Goal: Task Accomplishment & Management: Use online tool/utility

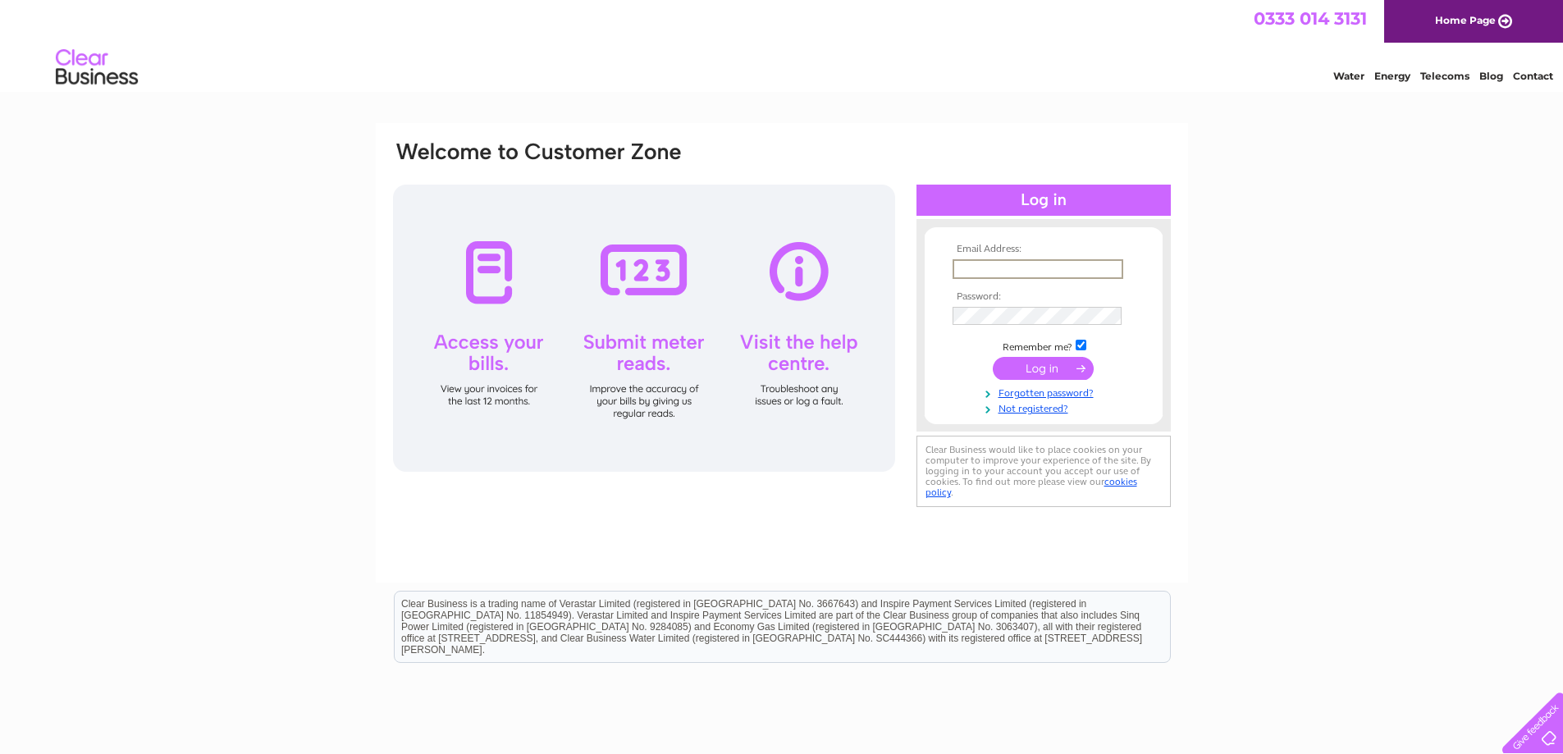
click at [1027, 269] on input "text" at bounding box center [1038, 269] width 171 height 20
click at [993, 357] on input "submit" at bounding box center [1043, 368] width 101 height 23
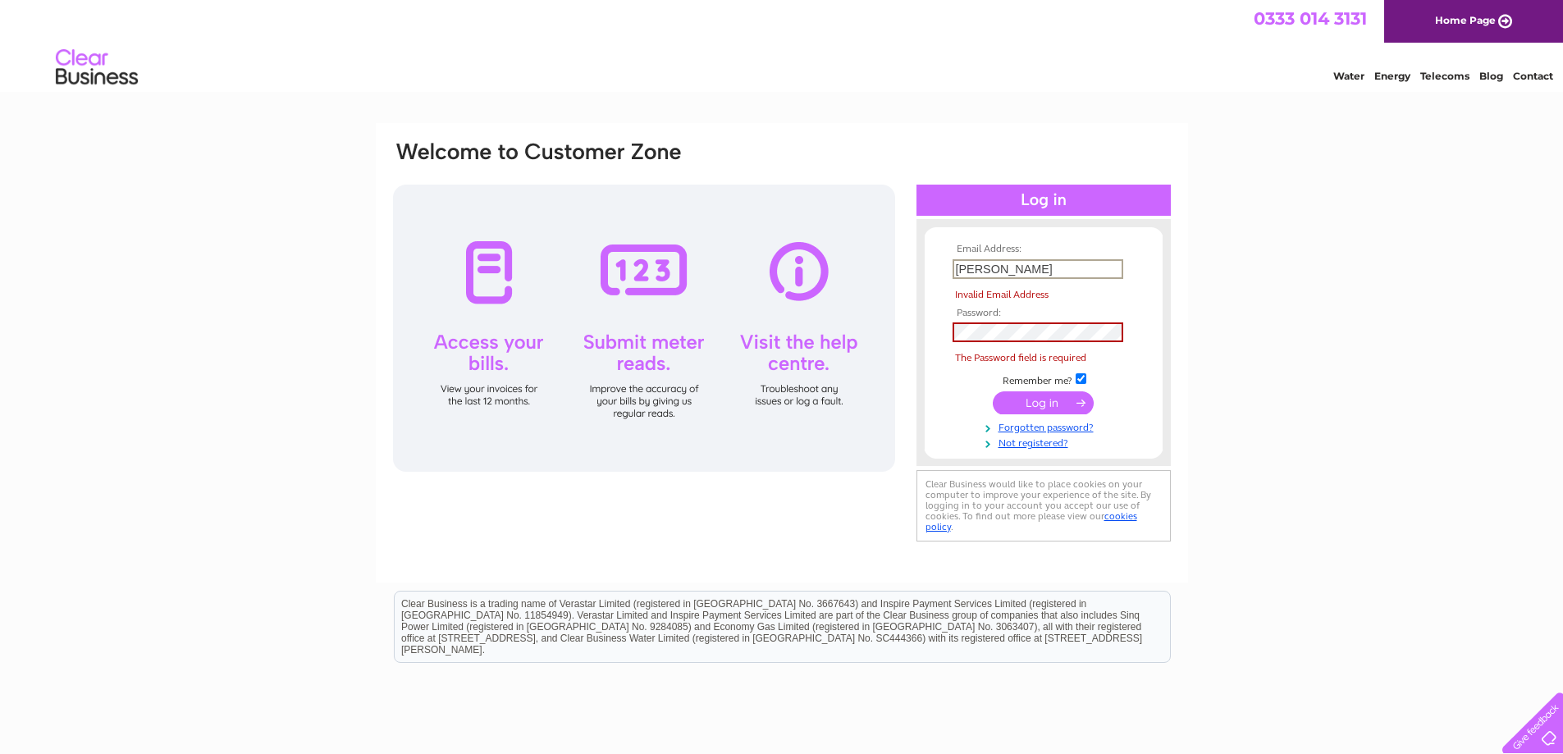
type input "myra.anderson@elimpus.com"
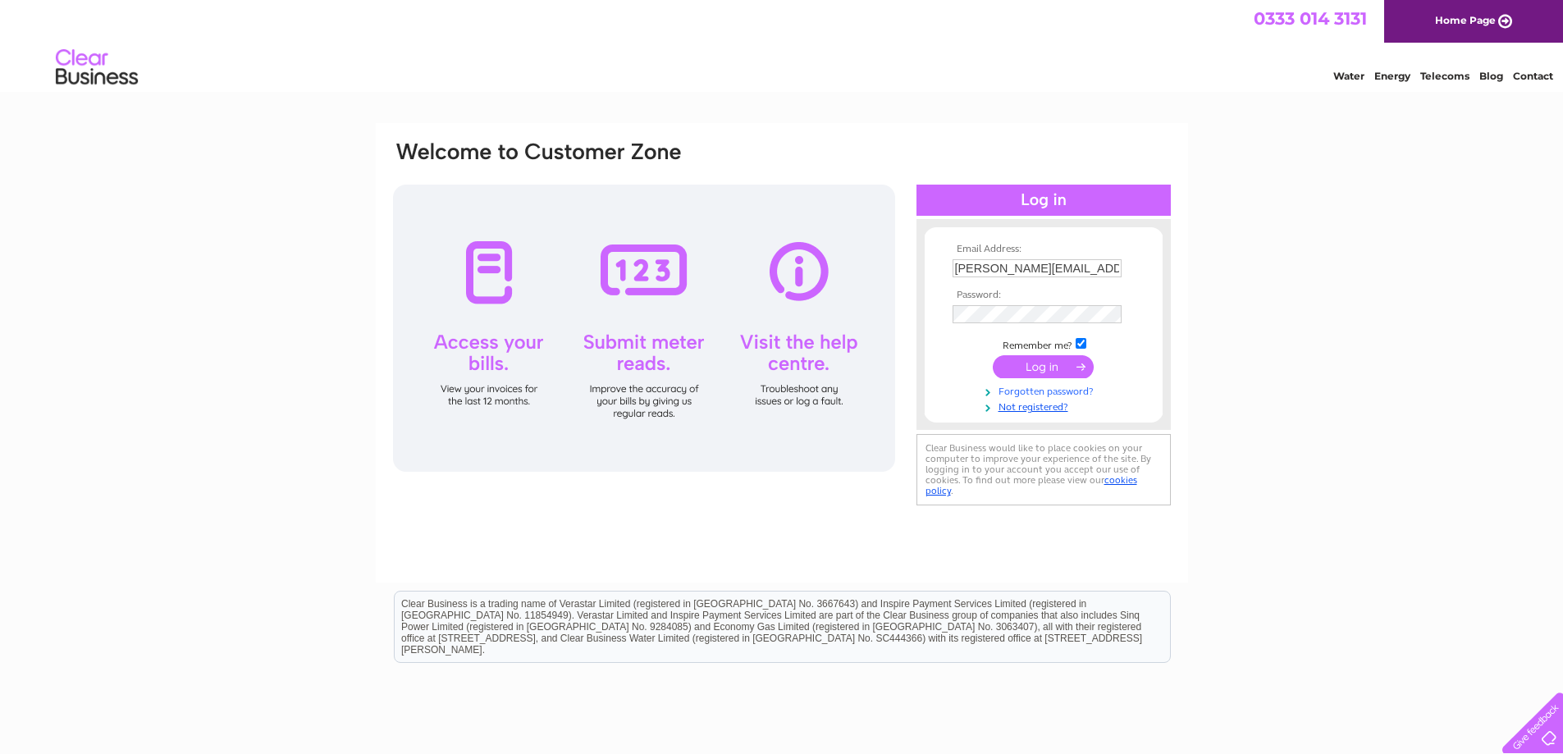
click at [1035, 389] on tbody "Email Address: myra.anderson@elimpus.com Password: Remember me?" at bounding box center [1043, 329] width 190 height 170
click at [1039, 365] on input "submit" at bounding box center [1043, 366] width 101 height 23
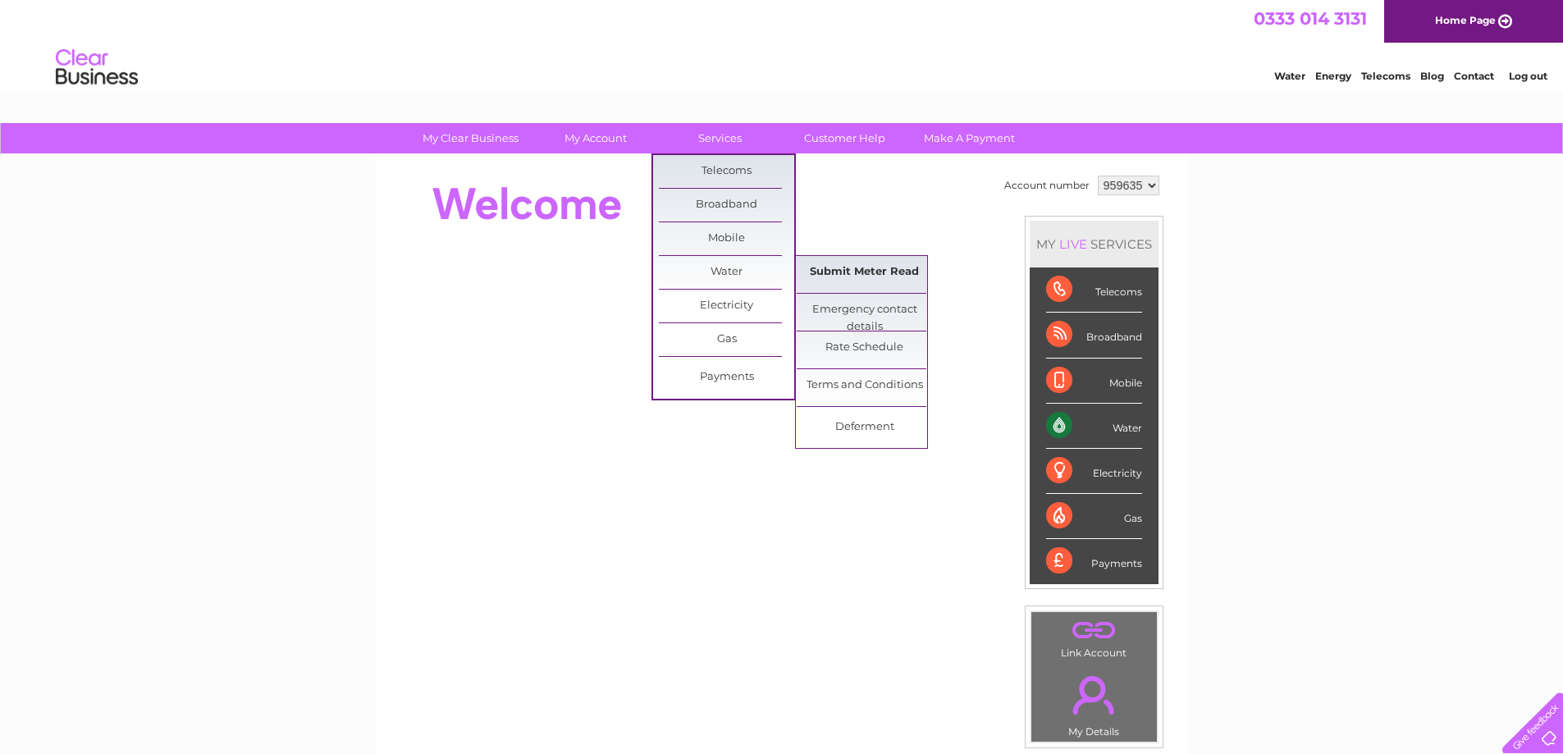
click at [836, 270] on link "Submit Meter Read" at bounding box center [864, 272] width 135 height 33
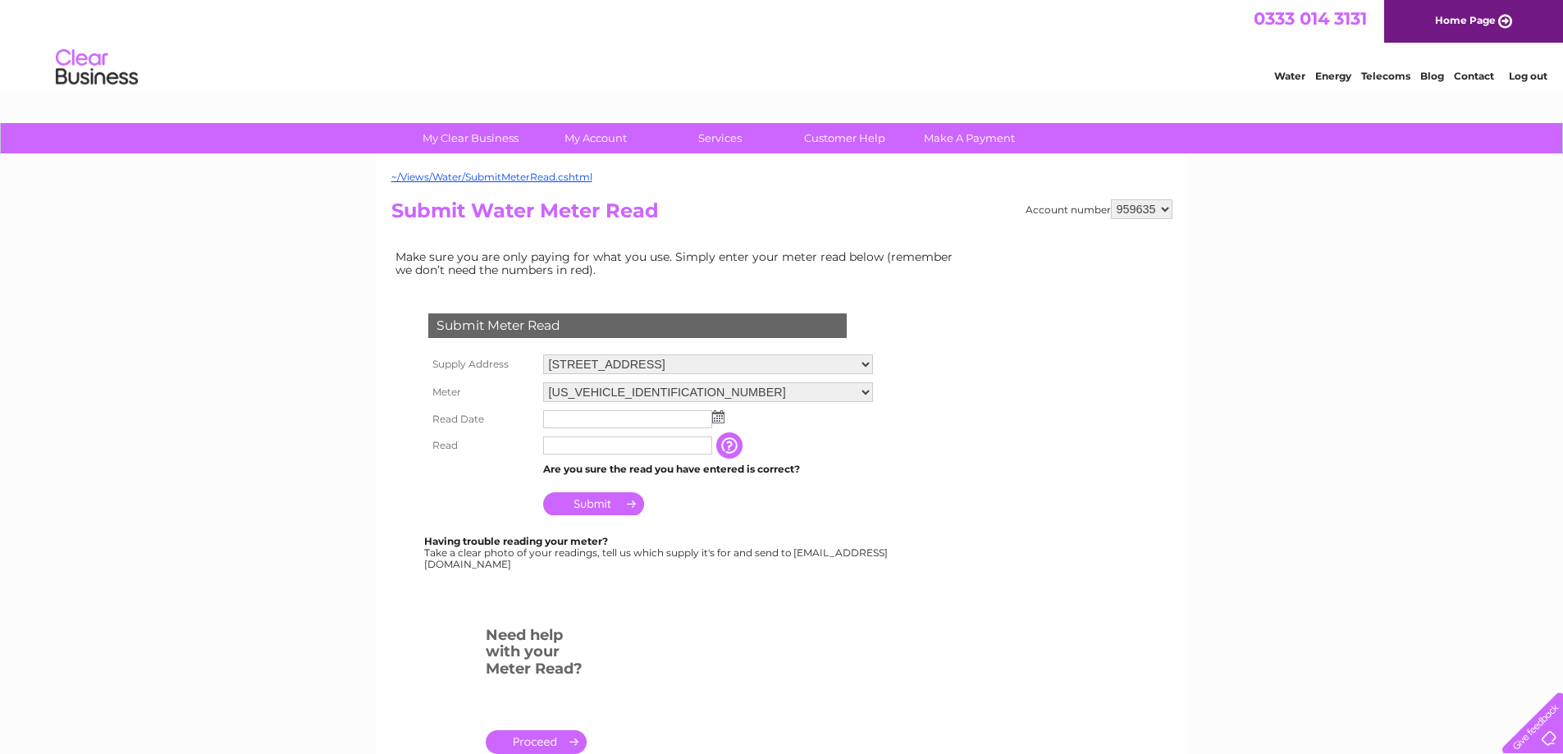
click at [717, 421] on img at bounding box center [718, 416] width 12 height 13
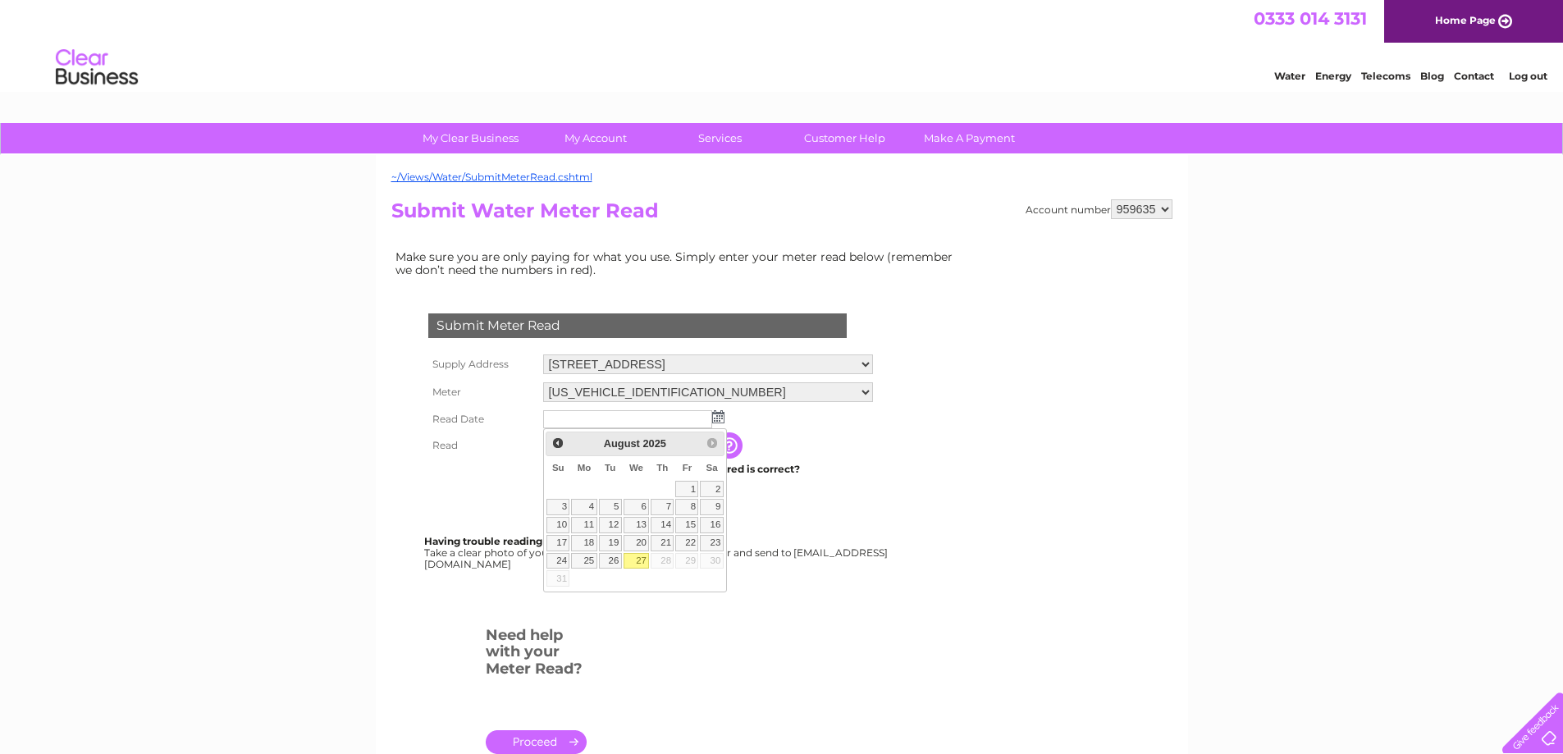
click at [639, 555] on link "27" at bounding box center [637, 561] width 26 height 16
type input "2025/08/27"
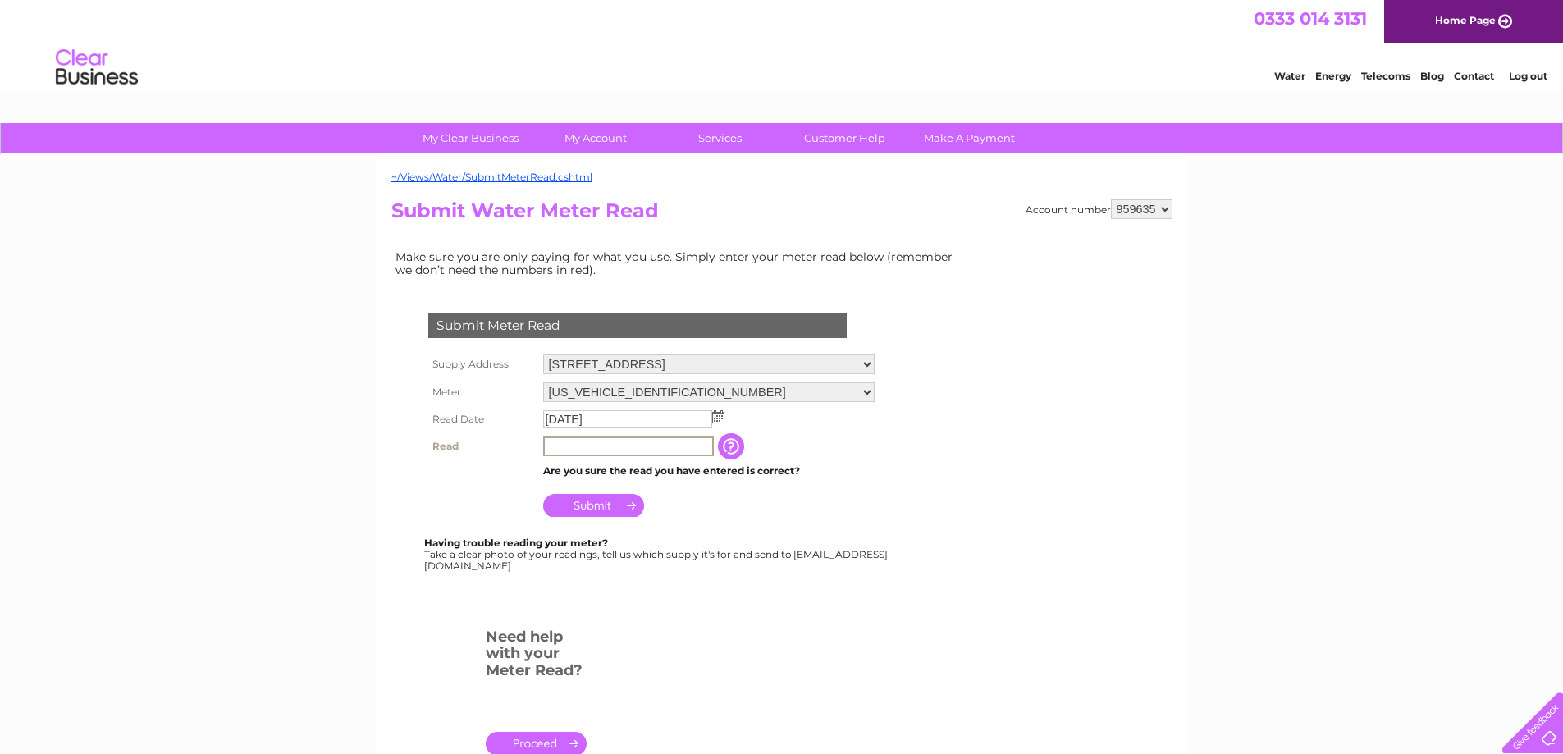
click at [607, 448] on input "text" at bounding box center [628, 446] width 171 height 20
type input "298"
click at [598, 505] on input "Submit" at bounding box center [593, 503] width 101 height 23
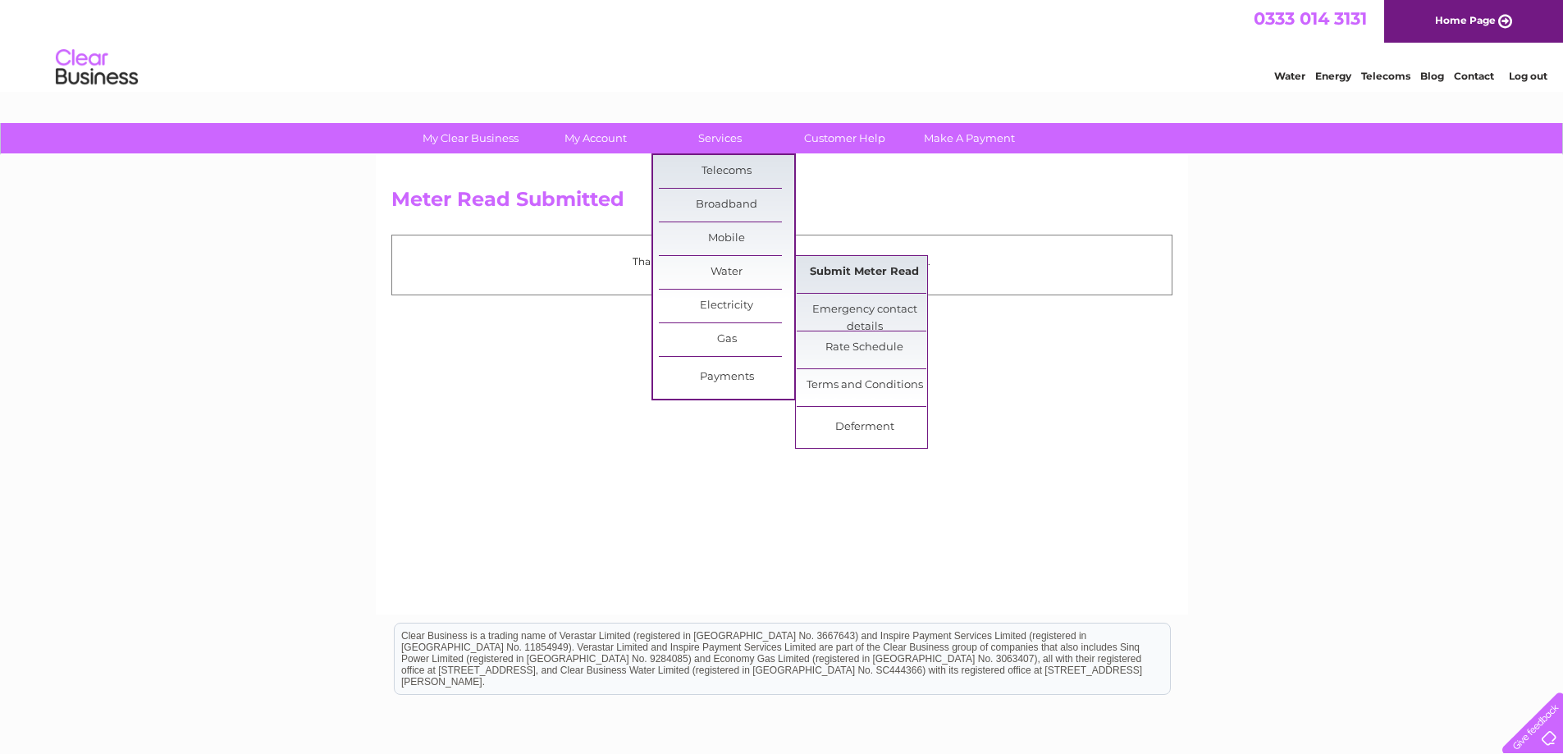
click at [868, 281] on link "Submit Meter Read" at bounding box center [864, 272] width 135 height 33
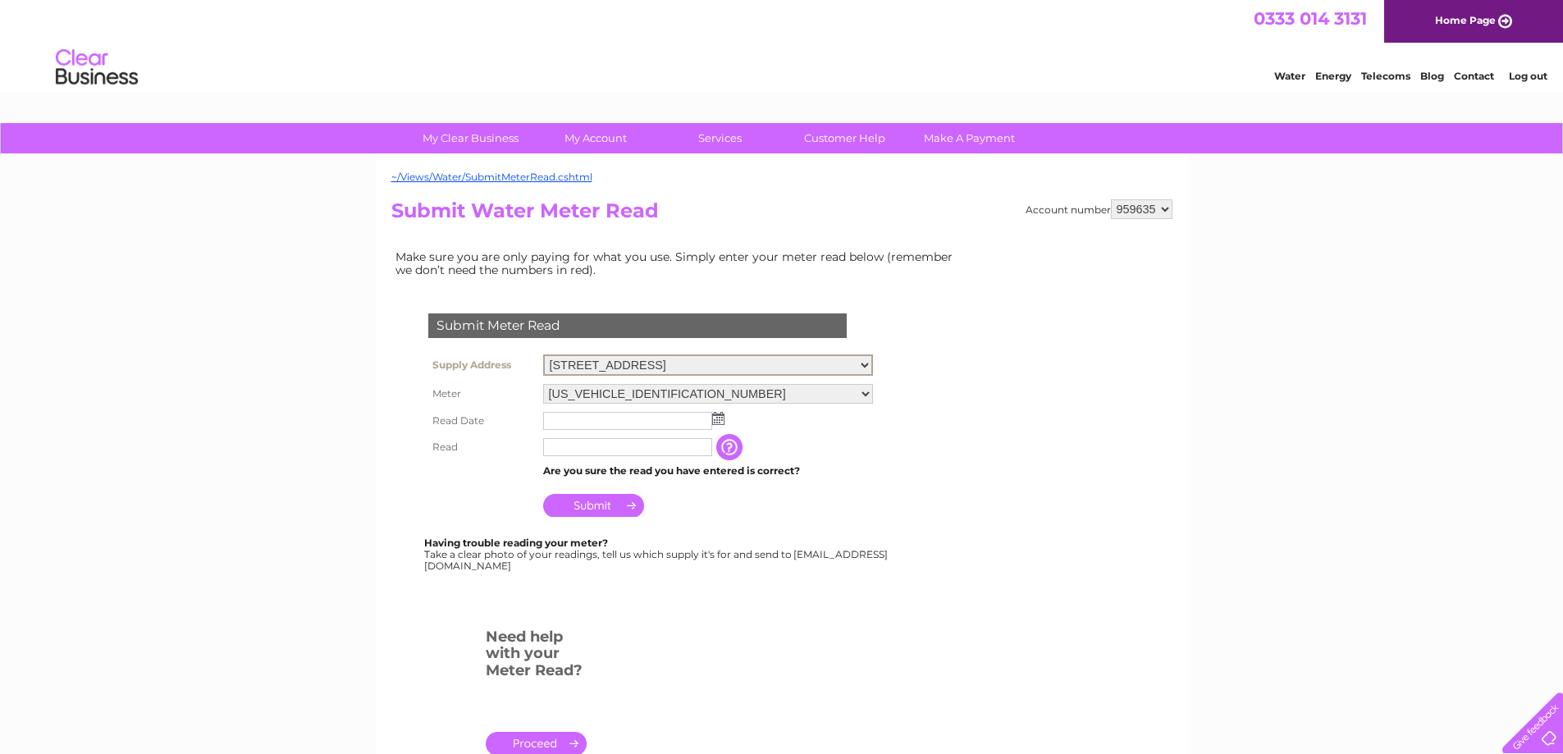
click at [873, 365] on select "[STREET_ADDRESS] [STREET_ADDRESS]" at bounding box center [708, 364] width 330 height 21
select select "546774"
click at [543, 354] on select "[STREET_ADDRESS] [STREET_ADDRESS]" at bounding box center [708, 364] width 330 height 21
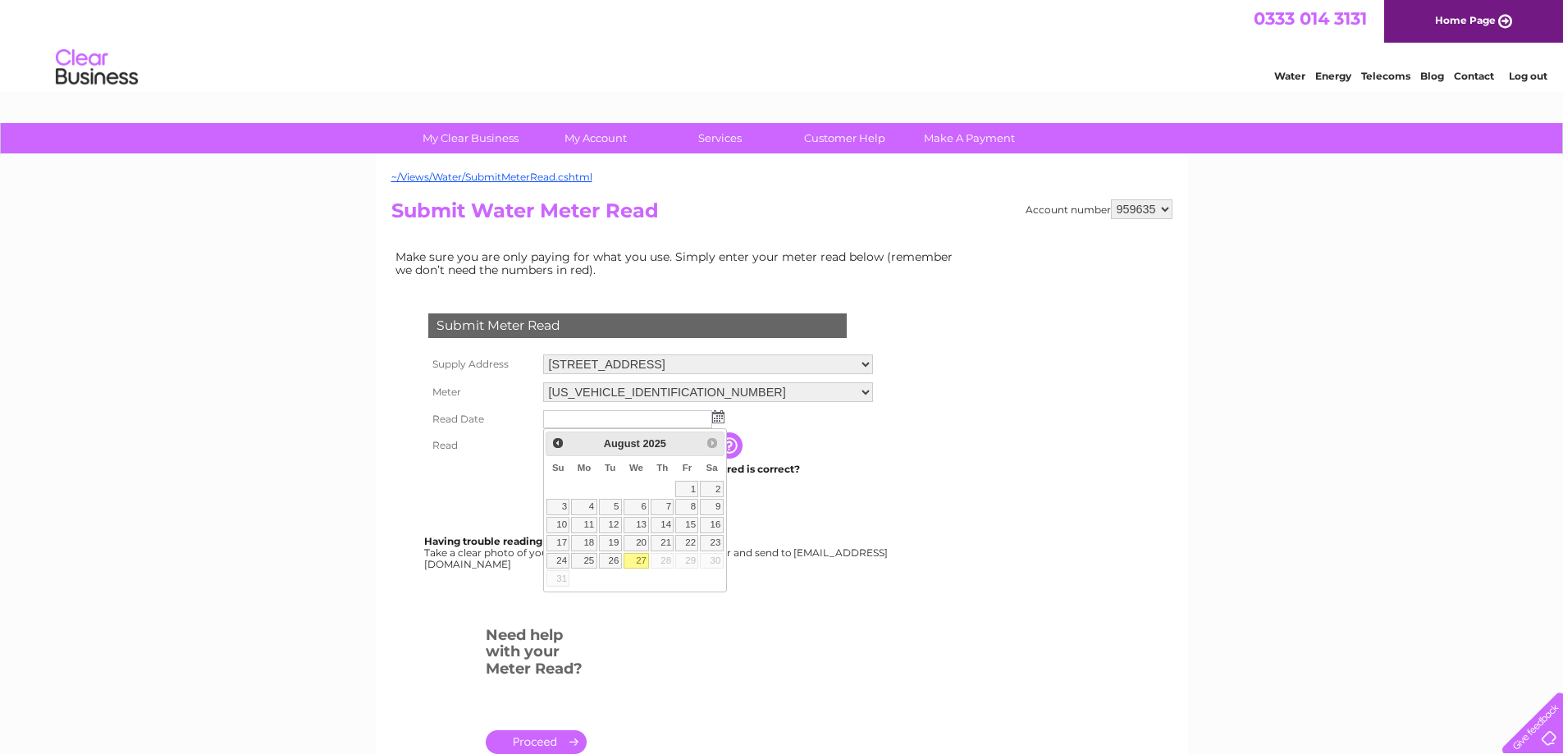
click at [640, 556] on link "27" at bounding box center [637, 561] width 26 height 16
type input "[DATE]"
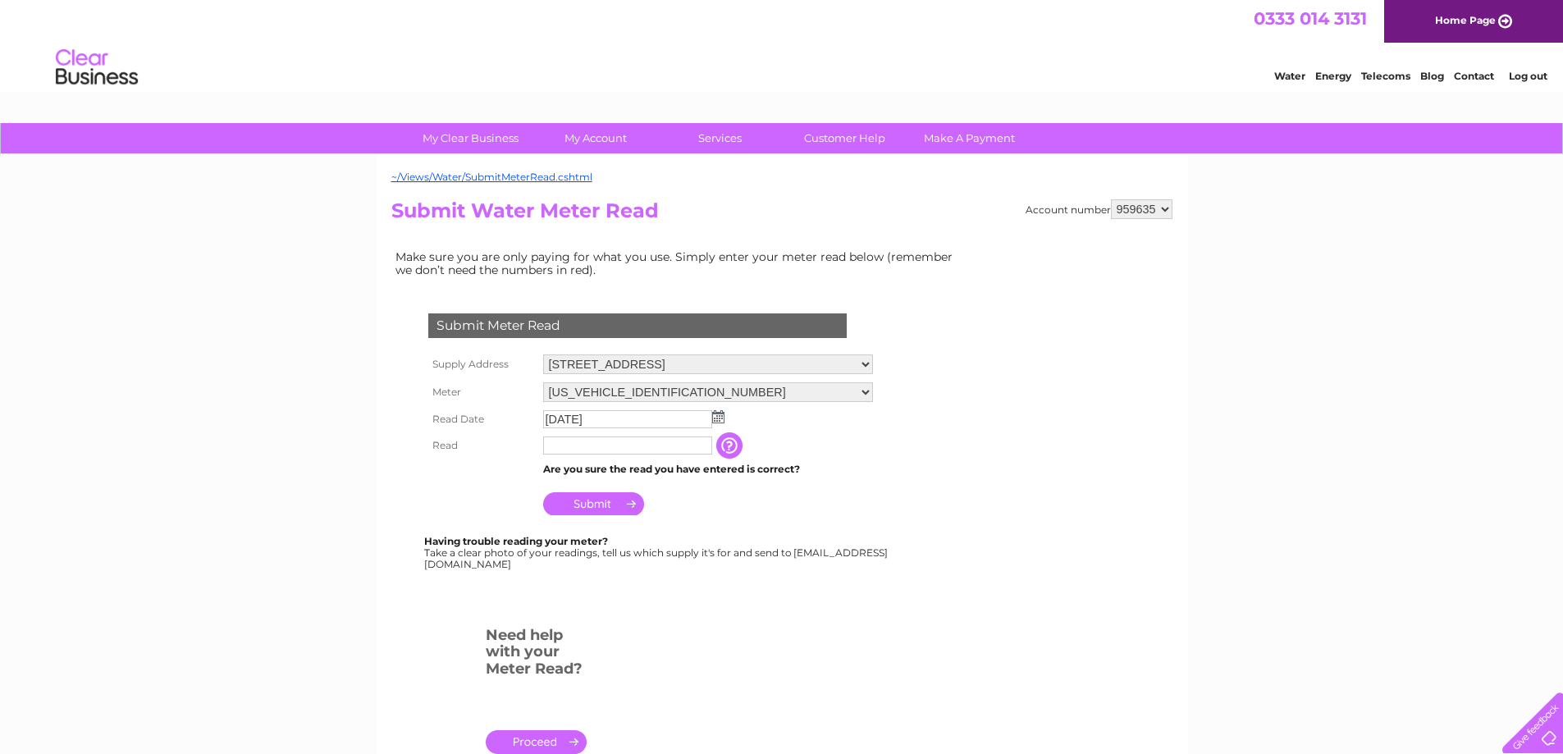
click at [609, 446] on input "text" at bounding box center [627, 445] width 169 height 18
type input "150"
click at [601, 514] on input "Submit" at bounding box center [593, 505] width 101 height 23
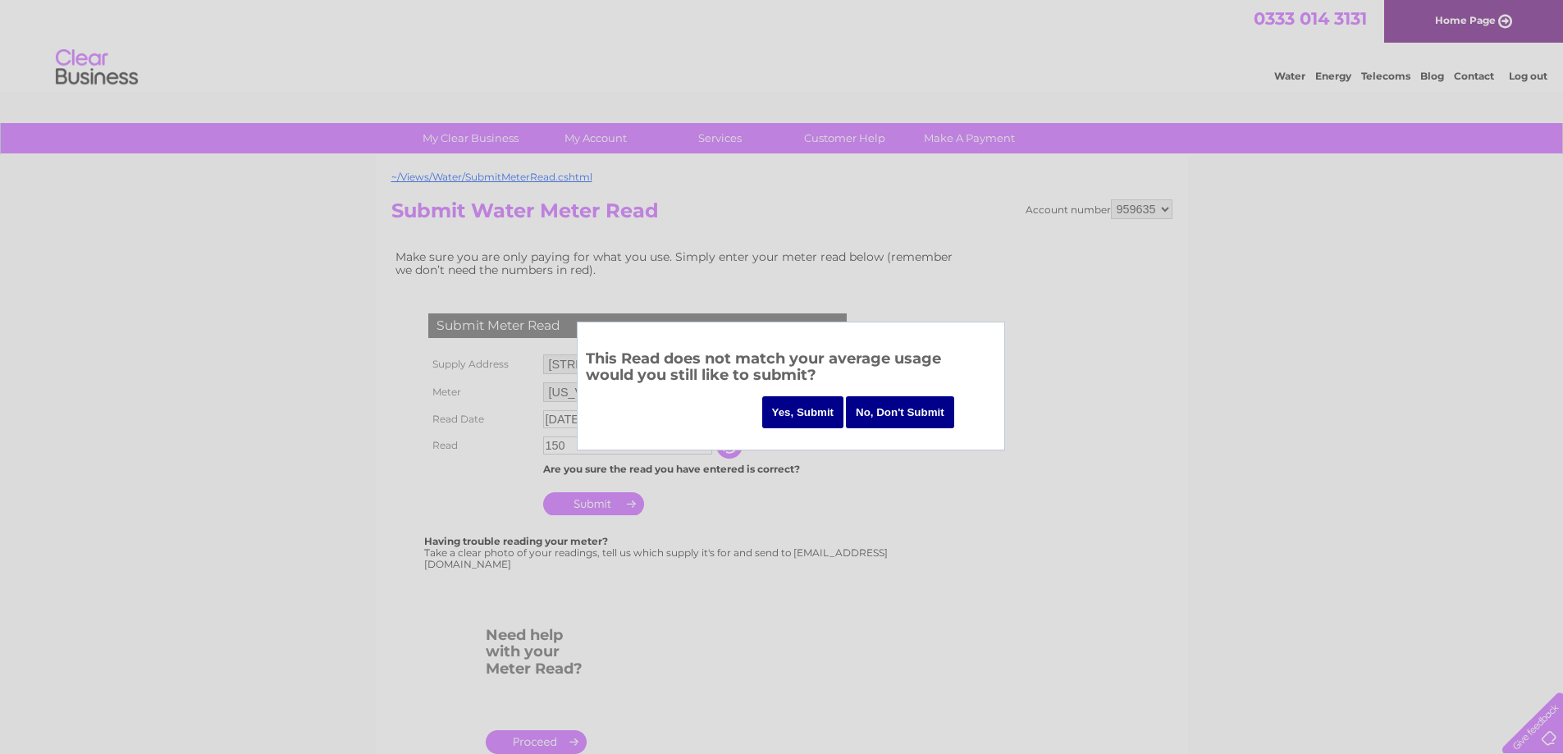
click at [812, 418] on input "Yes, Submit" at bounding box center [803, 412] width 82 height 32
